Goal: Transaction & Acquisition: Download file/media

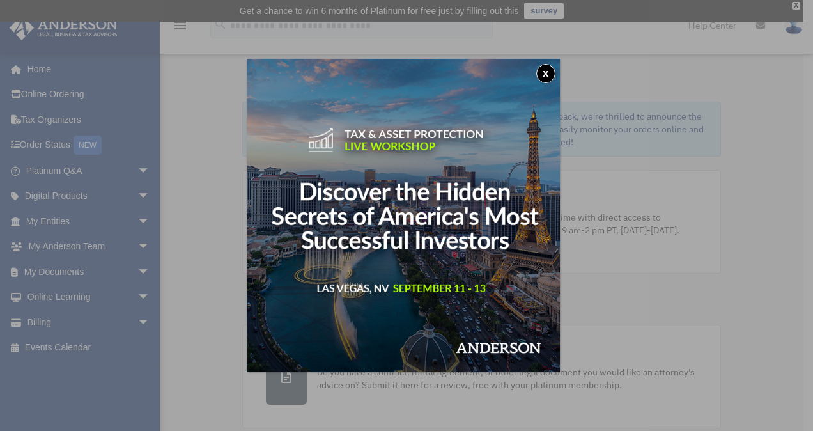
click at [137, 268] on div "x" at bounding box center [406, 215] width 813 height 431
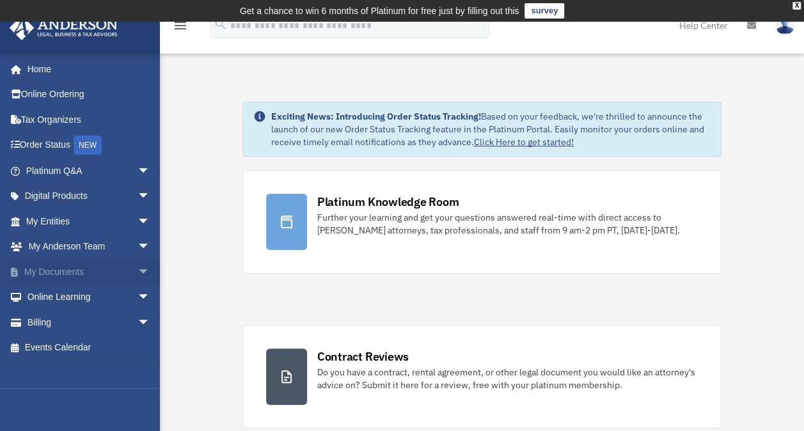
click at [137, 269] on span "arrow_drop_down" at bounding box center [150, 272] width 26 height 26
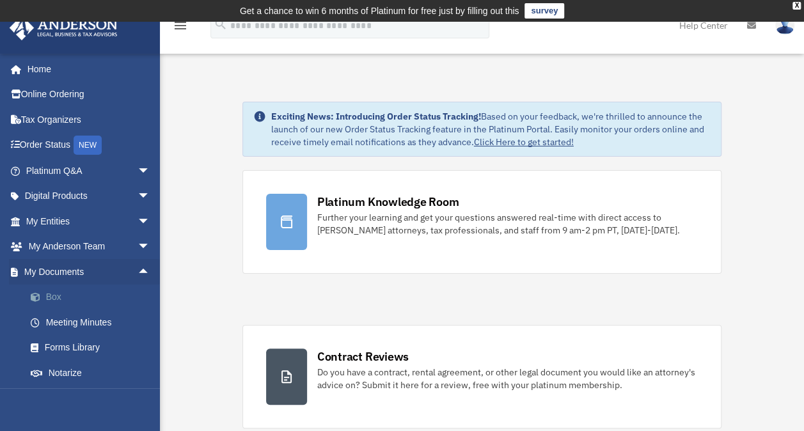
click at [56, 298] on link "Box" at bounding box center [93, 297] width 151 height 26
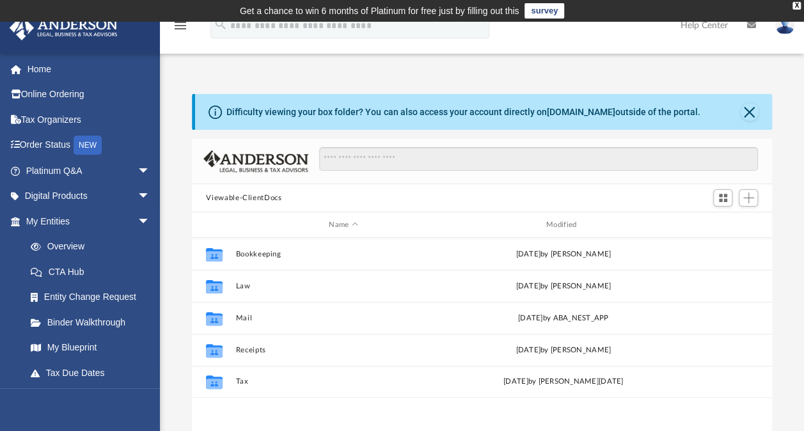
scroll to position [26, 0]
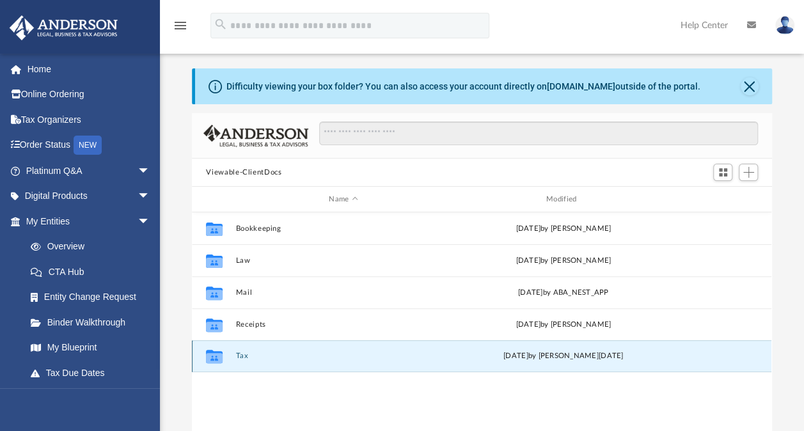
click at [240, 353] on button "Tax" at bounding box center [343, 356] width 215 height 8
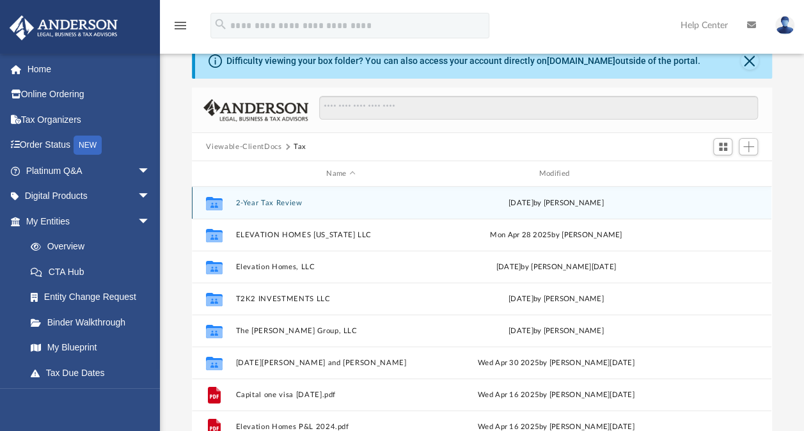
scroll to position [77, 0]
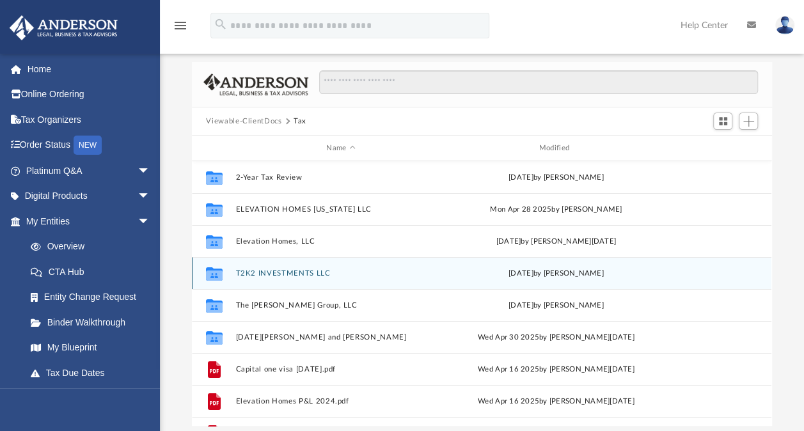
click at [281, 271] on button "T2K2 INVESTMENTS LLC" at bounding box center [341, 273] width 210 height 8
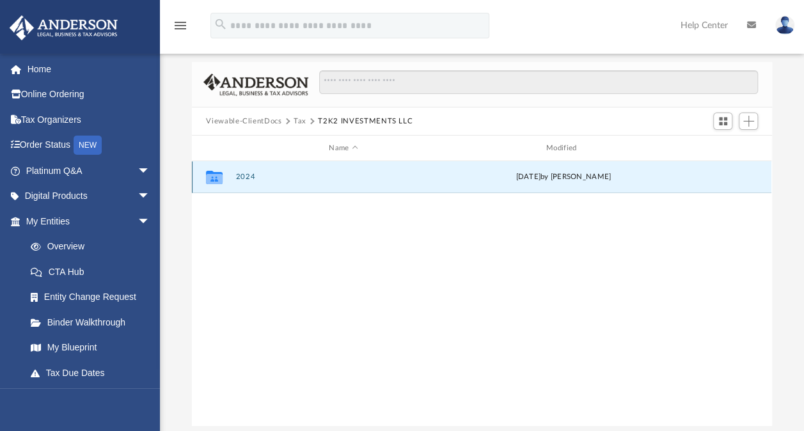
click at [244, 176] on button "2024" at bounding box center [343, 177] width 215 height 8
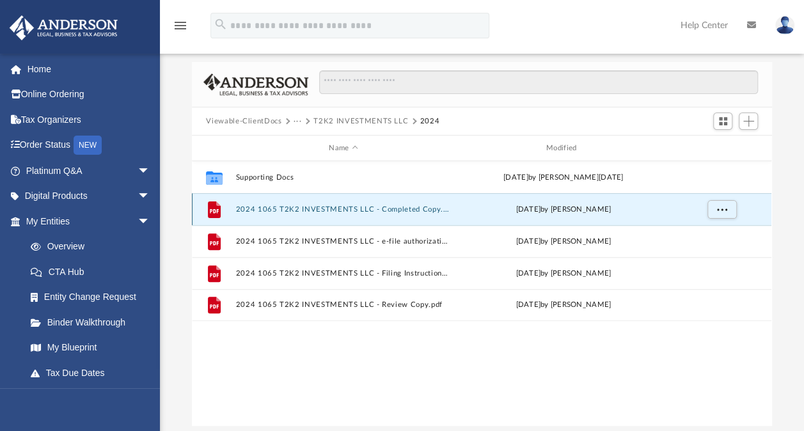
click at [348, 211] on button "2024 1065 T2K2 INVESTMENTS LLC - Completed Copy.pdf" at bounding box center [343, 209] width 215 height 8
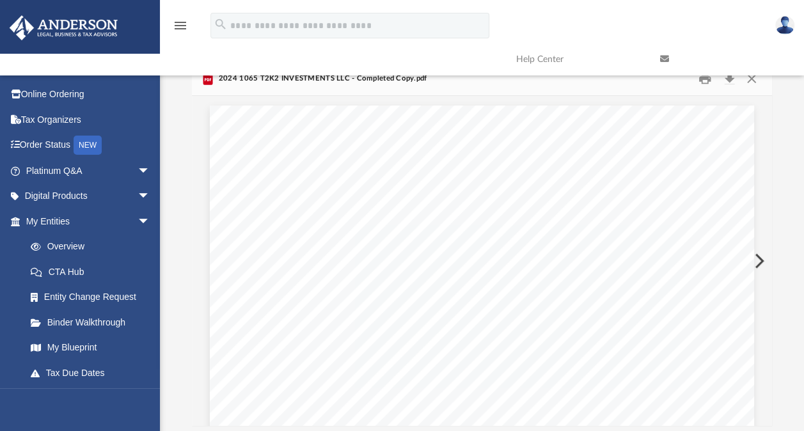
click at [727, 81] on link at bounding box center [722, 59] width 144 height 50
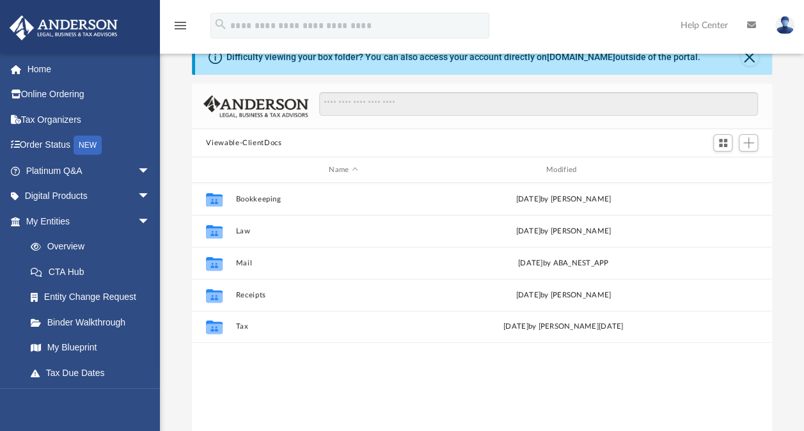
scroll to position [54, 0]
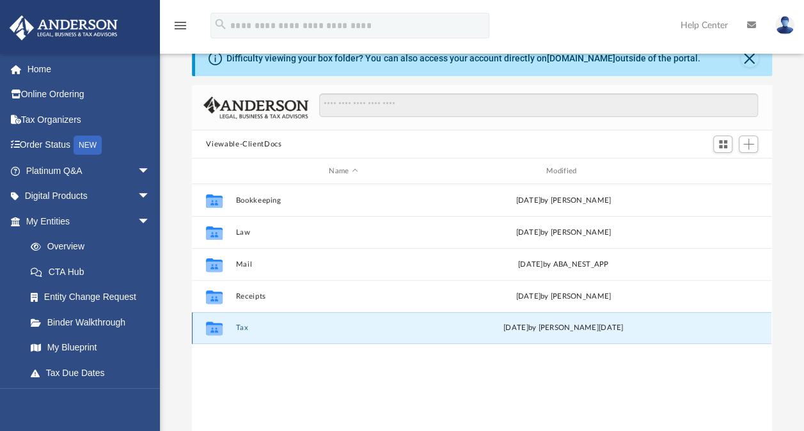
click at [244, 329] on button "Tax" at bounding box center [343, 327] width 215 height 8
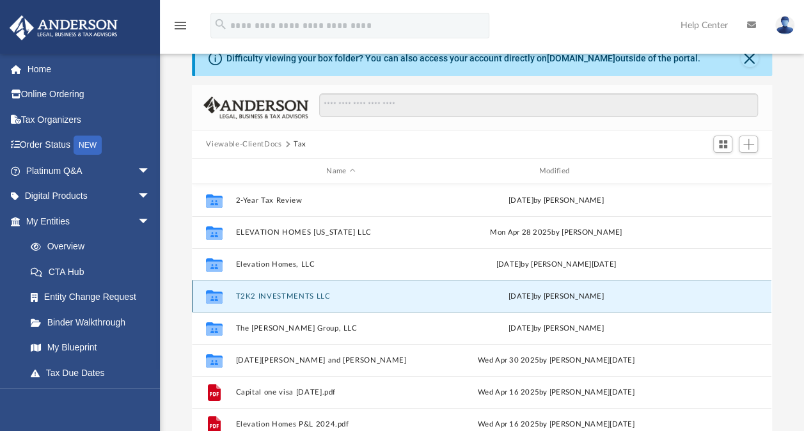
click at [292, 295] on button "T2K2 INVESTMENTS LLC" at bounding box center [341, 296] width 210 height 8
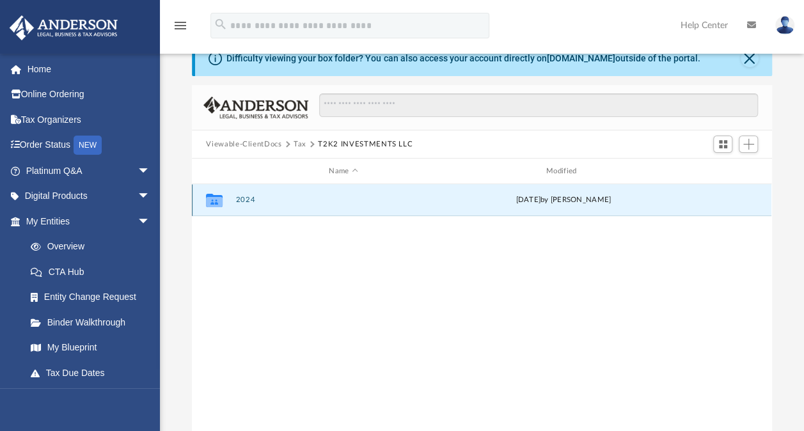
click at [242, 202] on button "2024" at bounding box center [343, 200] width 215 height 8
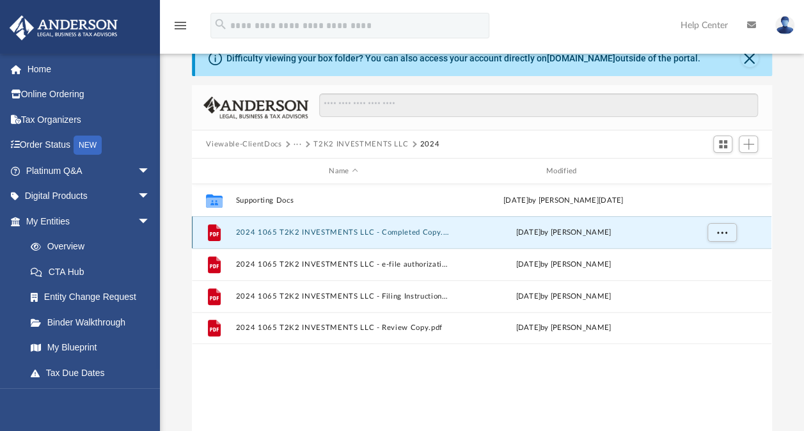
click at [344, 231] on button "2024 1065 T2K2 INVESTMENTS LLC - Completed Copy.pdf" at bounding box center [343, 232] width 215 height 8
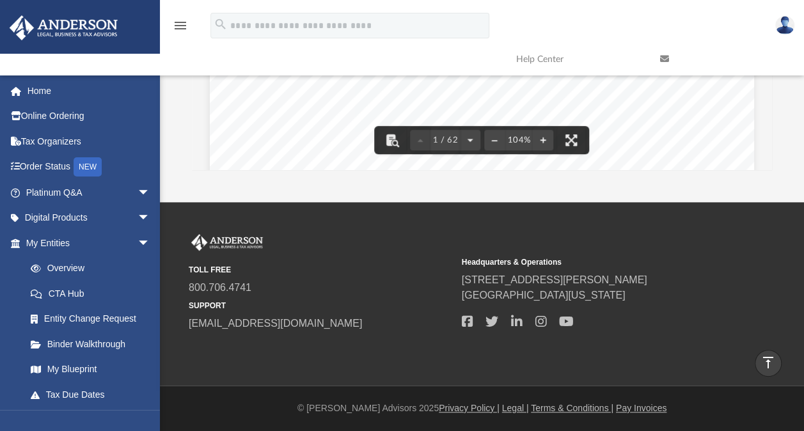
scroll to position [0, 0]
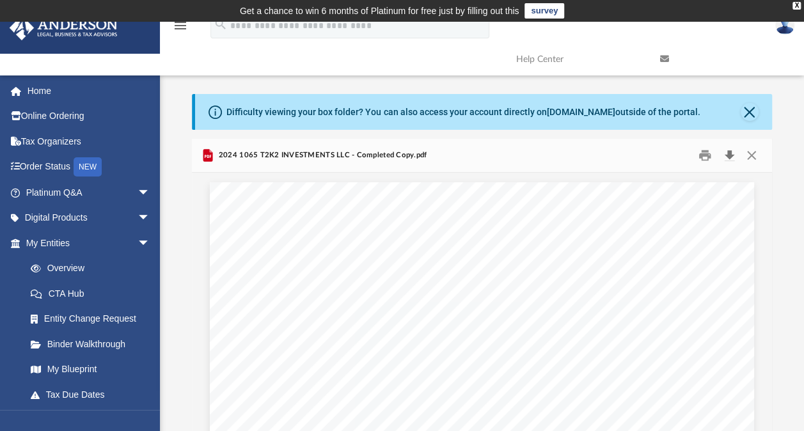
click at [726, 155] on button "Download" at bounding box center [728, 156] width 23 height 20
